Goal: Task Accomplishment & Management: Manage account settings

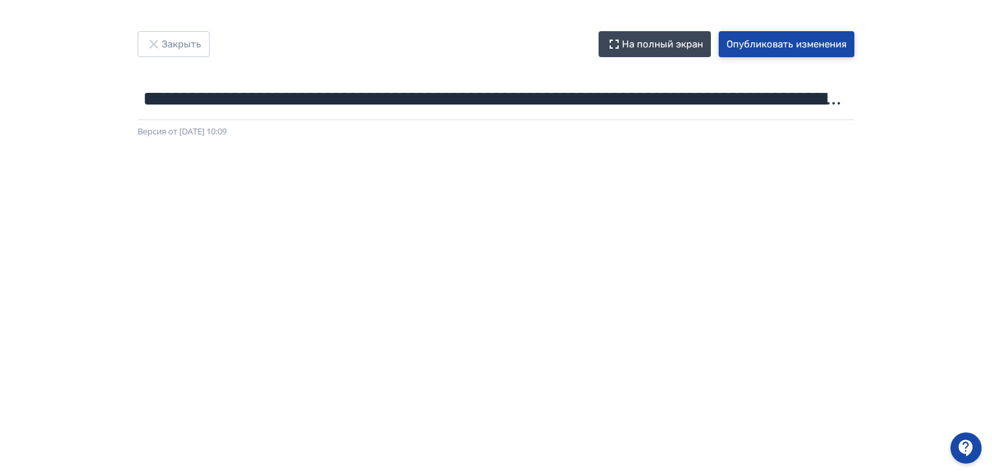
click at [808, 46] on button "Опубликовать изменения" at bounding box center [787, 44] width 136 height 26
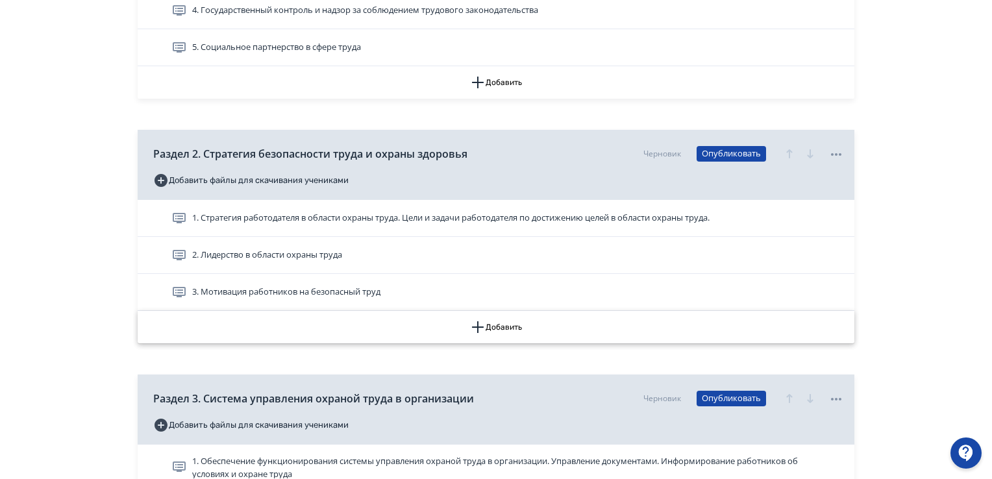
scroll to position [714, 0]
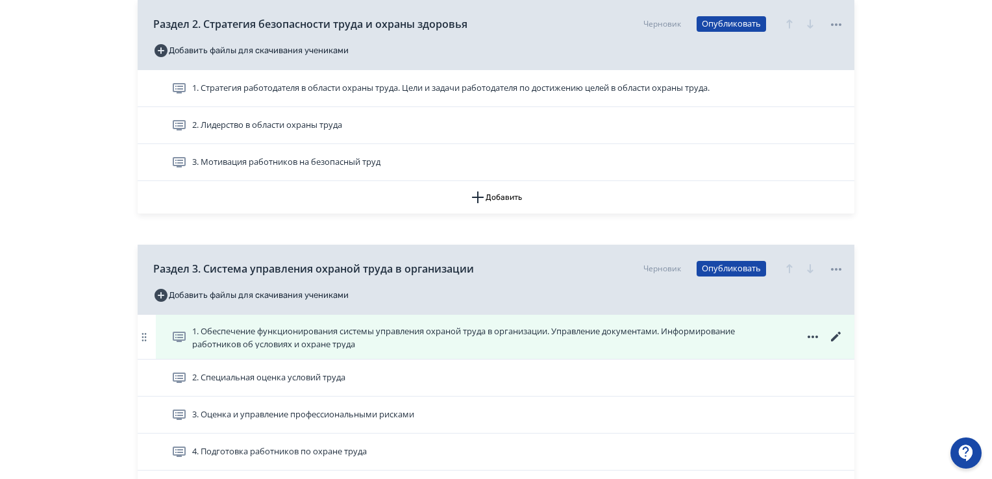
click at [838, 335] on icon at bounding box center [836, 337] width 10 height 10
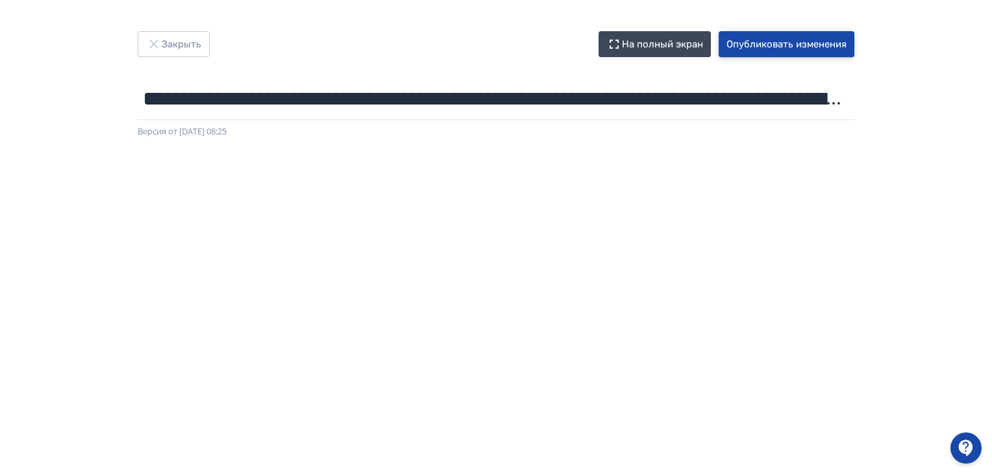
click at [765, 41] on button "Опубликовать изменения" at bounding box center [787, 44] width 136 height 26
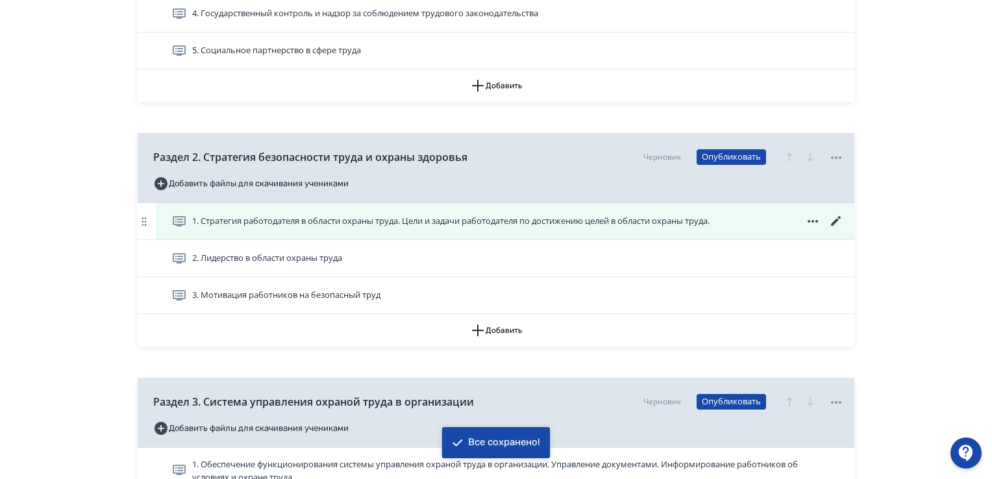
scroll to position [714, 0]
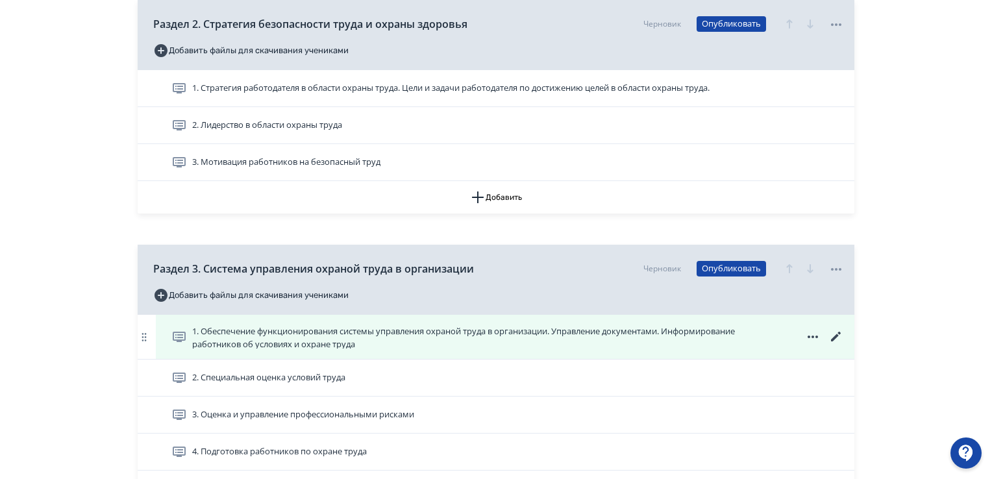
click at [832, 336] on icon at bounding box center [836, 337] width 16 height 16
